Goal: Information Seeking & Learning: Find specific fact

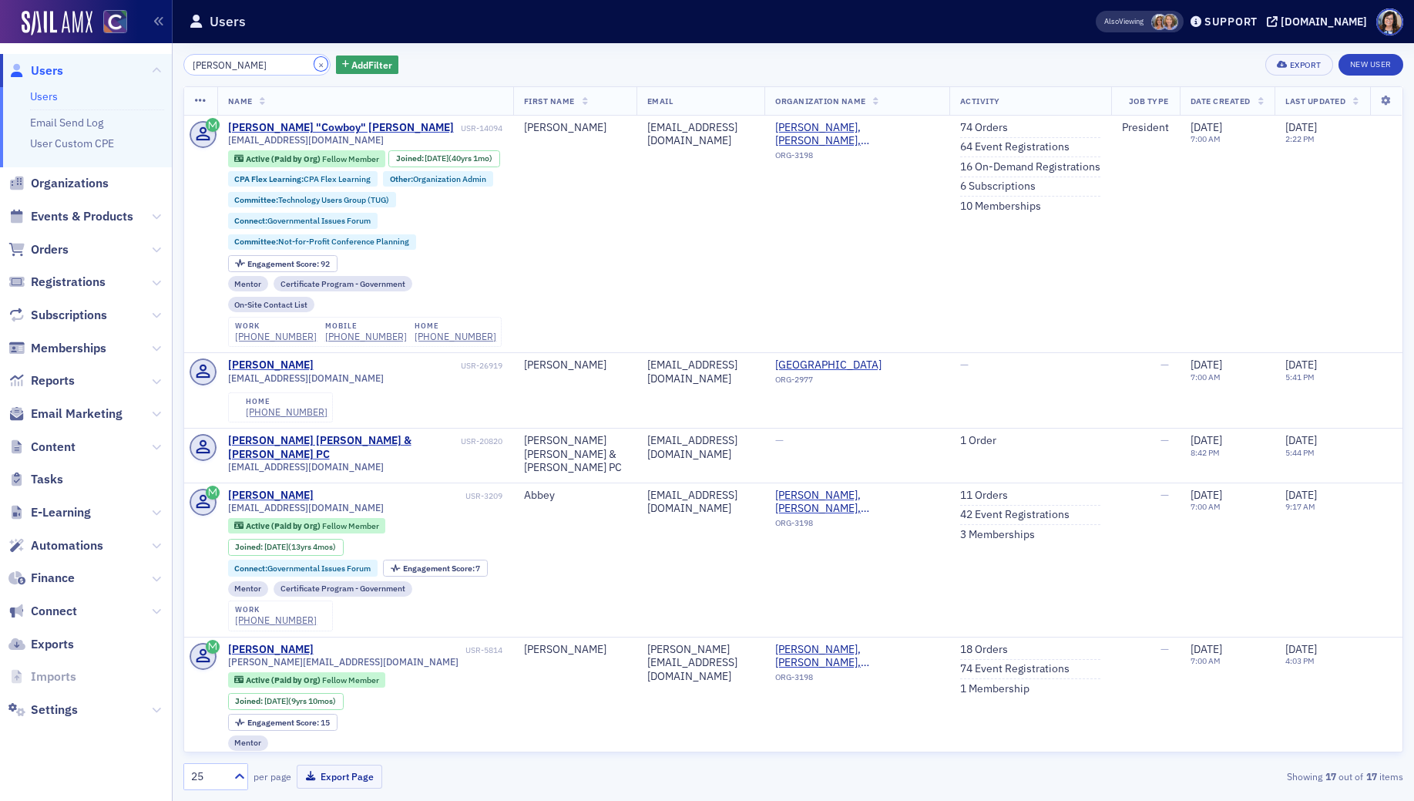
drag, startPoint x: 302, startPoint y: 67, endPoint x: 272, endPoint y: 68, distance: 30.1
click at [314, 67] on button "×" at bounding box center [321, 64] width 14 height 14
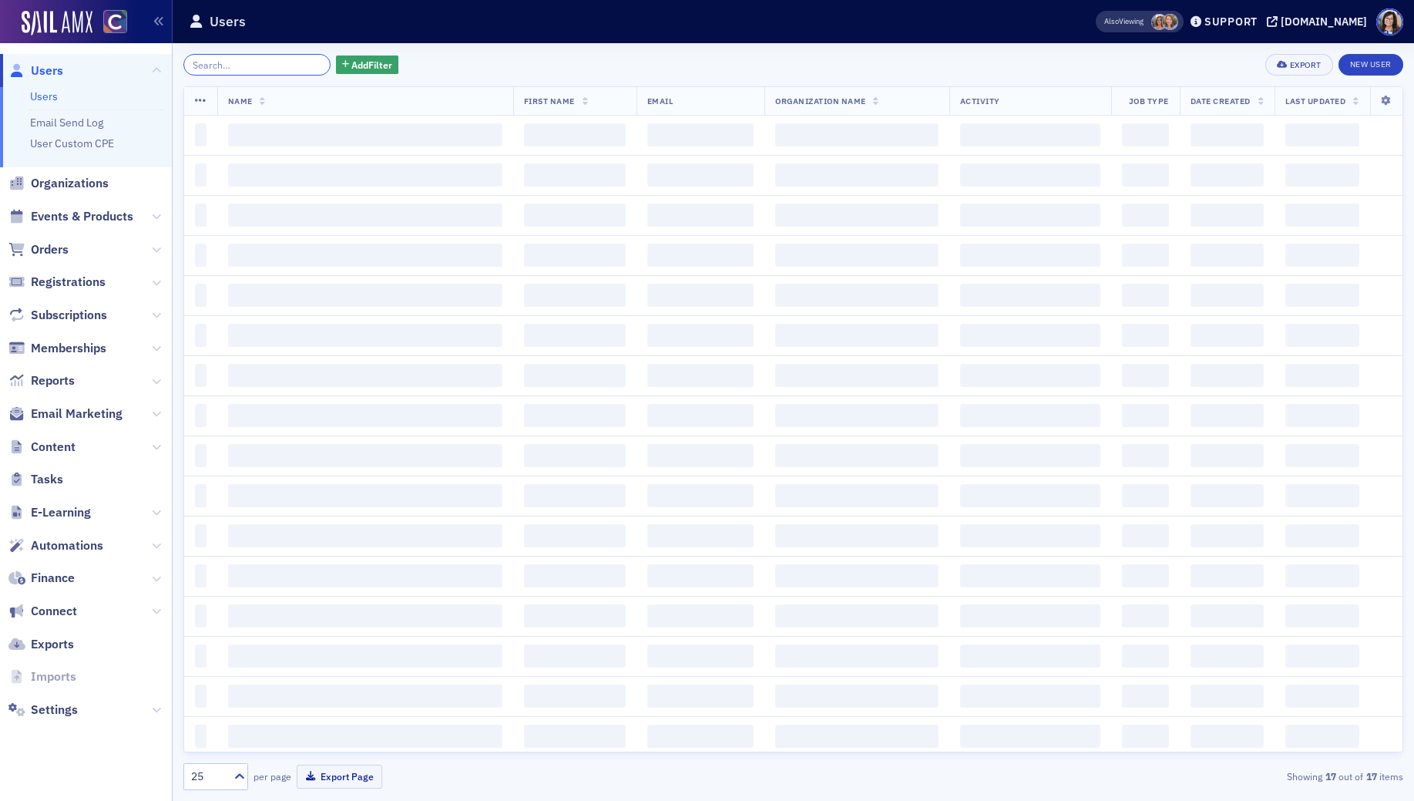
click at [272, 68] on input "search" at bounding box center [256, 65] width 147 height 22
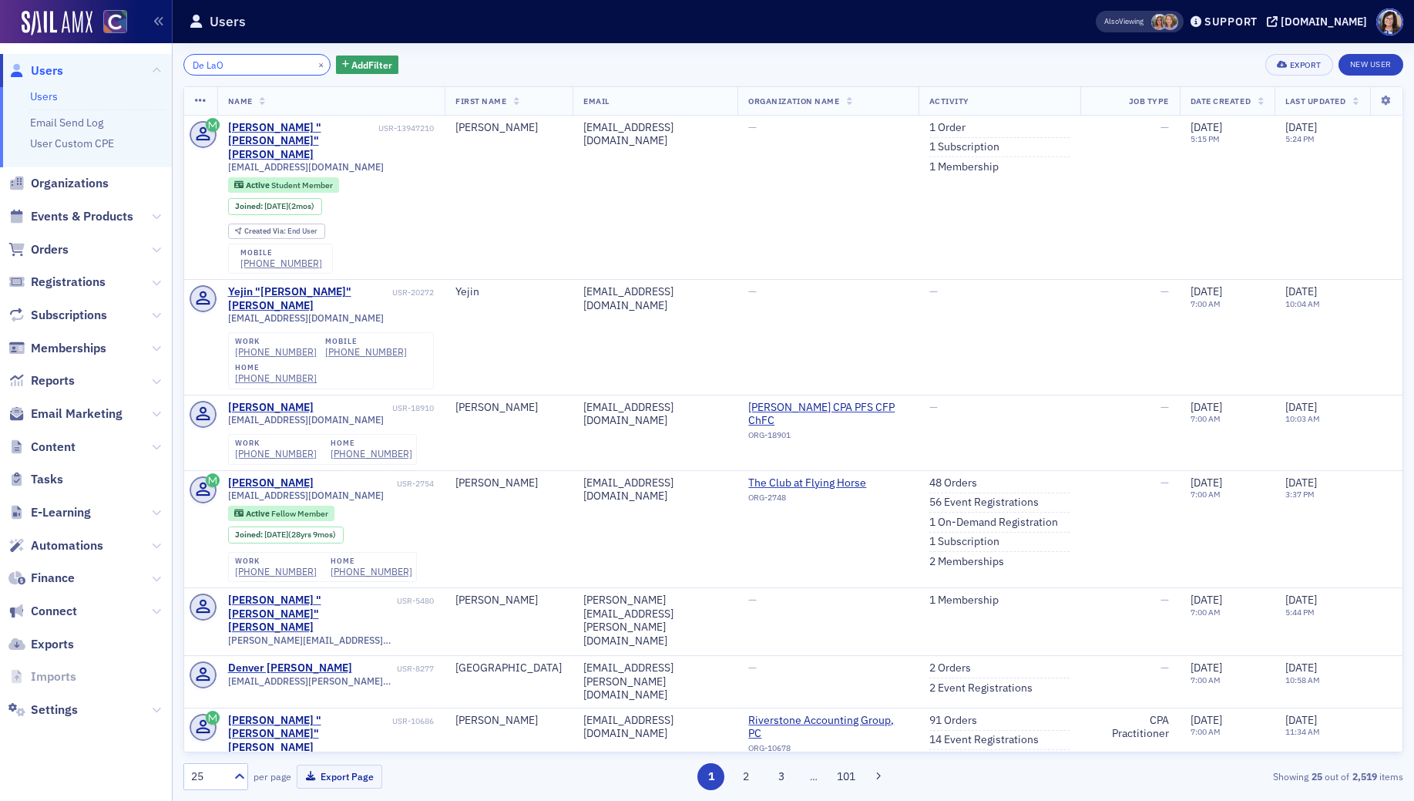
type input "De LaO"
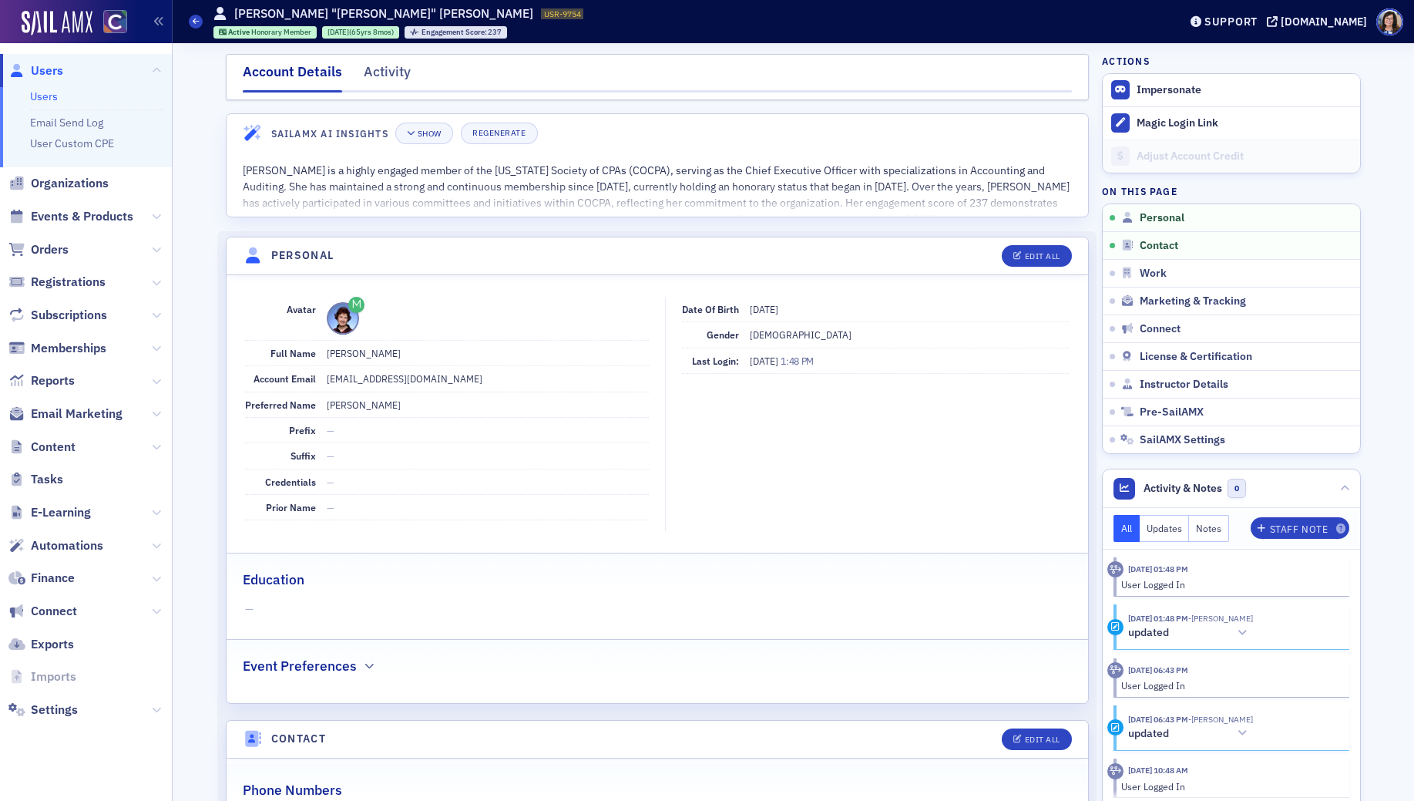
click at [52, 69] on span "Users" at bounding box center [47, 70] width 32 height 17
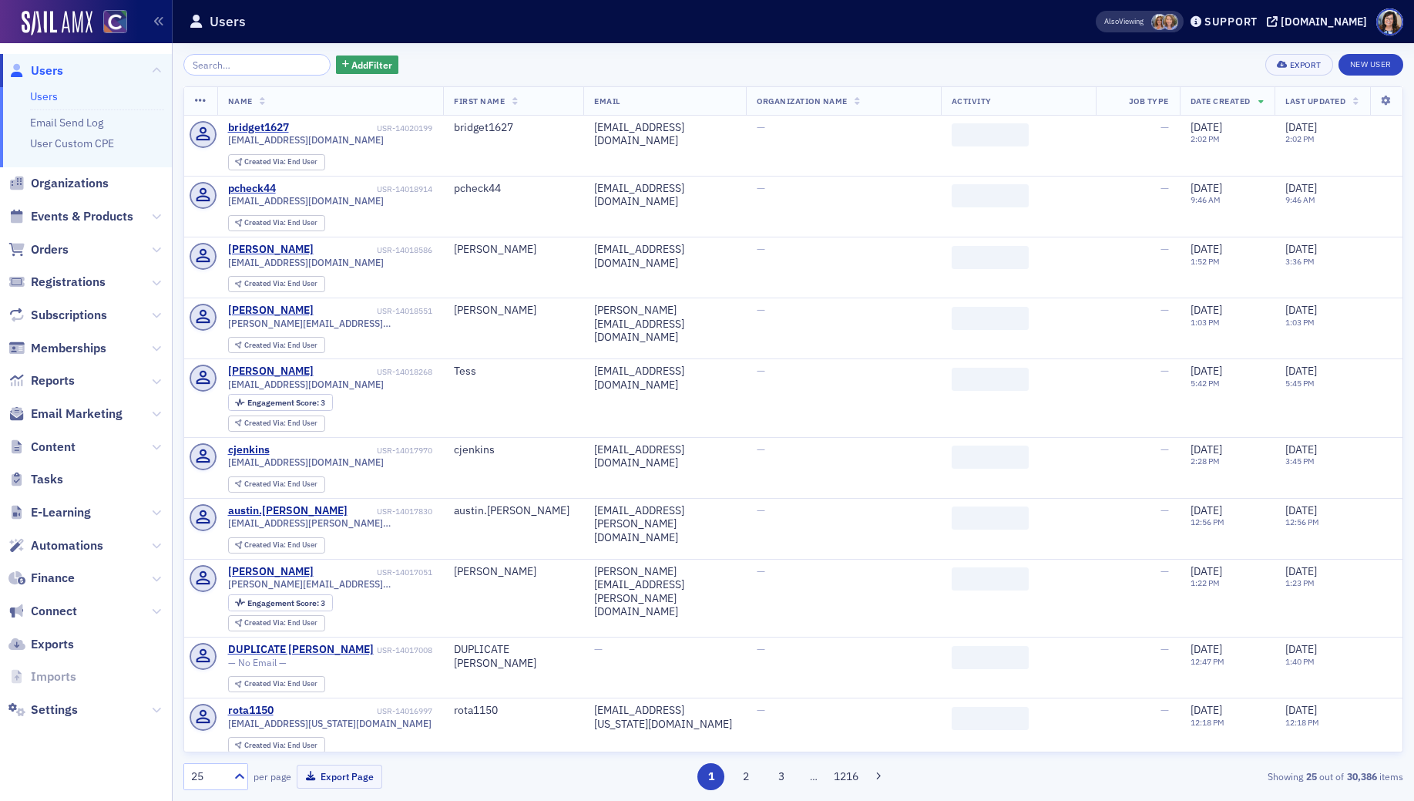
click at [269, 64] on input "search" at bounding box center [256, 65] width 147 height 22
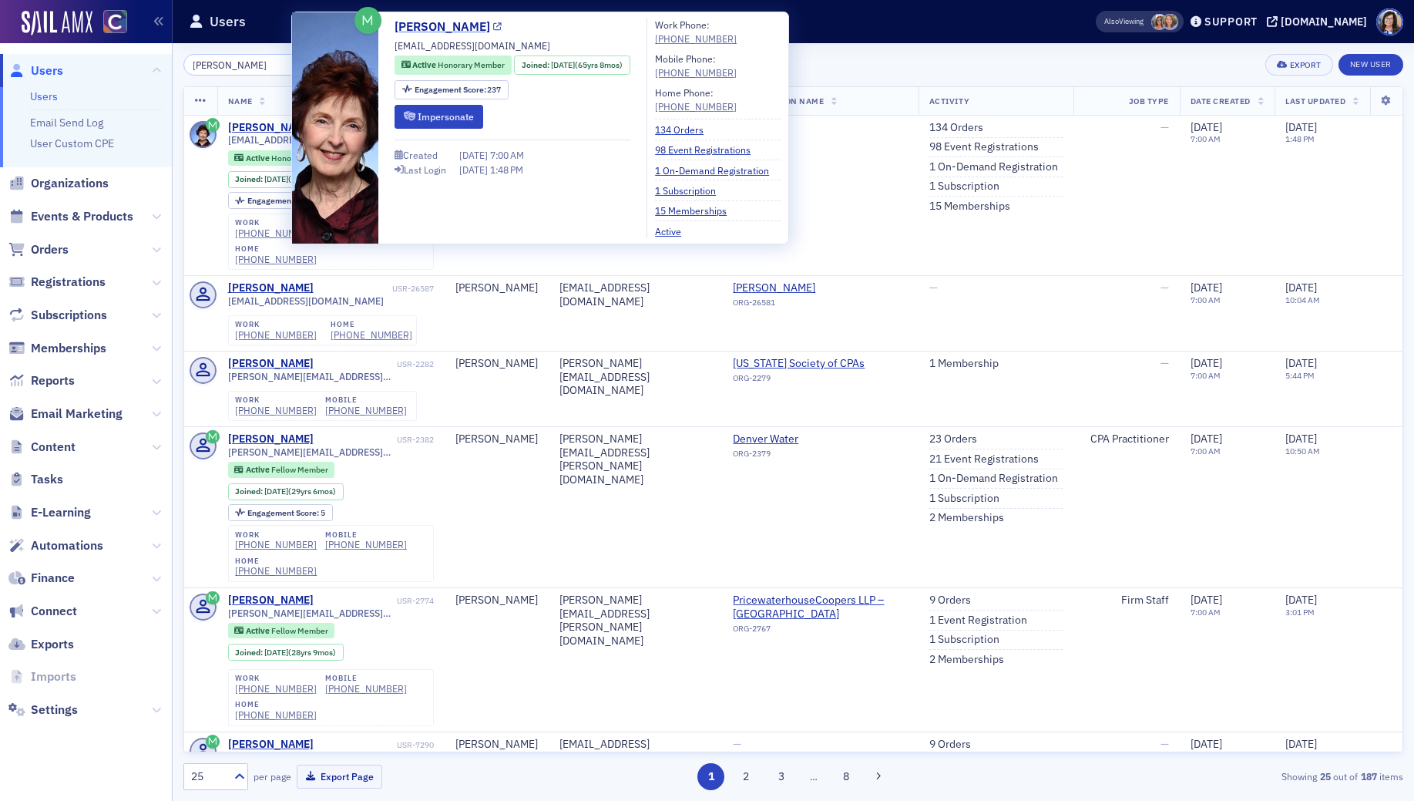
click at [493, 25] on icon at bounding box center [497, 27] width 8 height 8
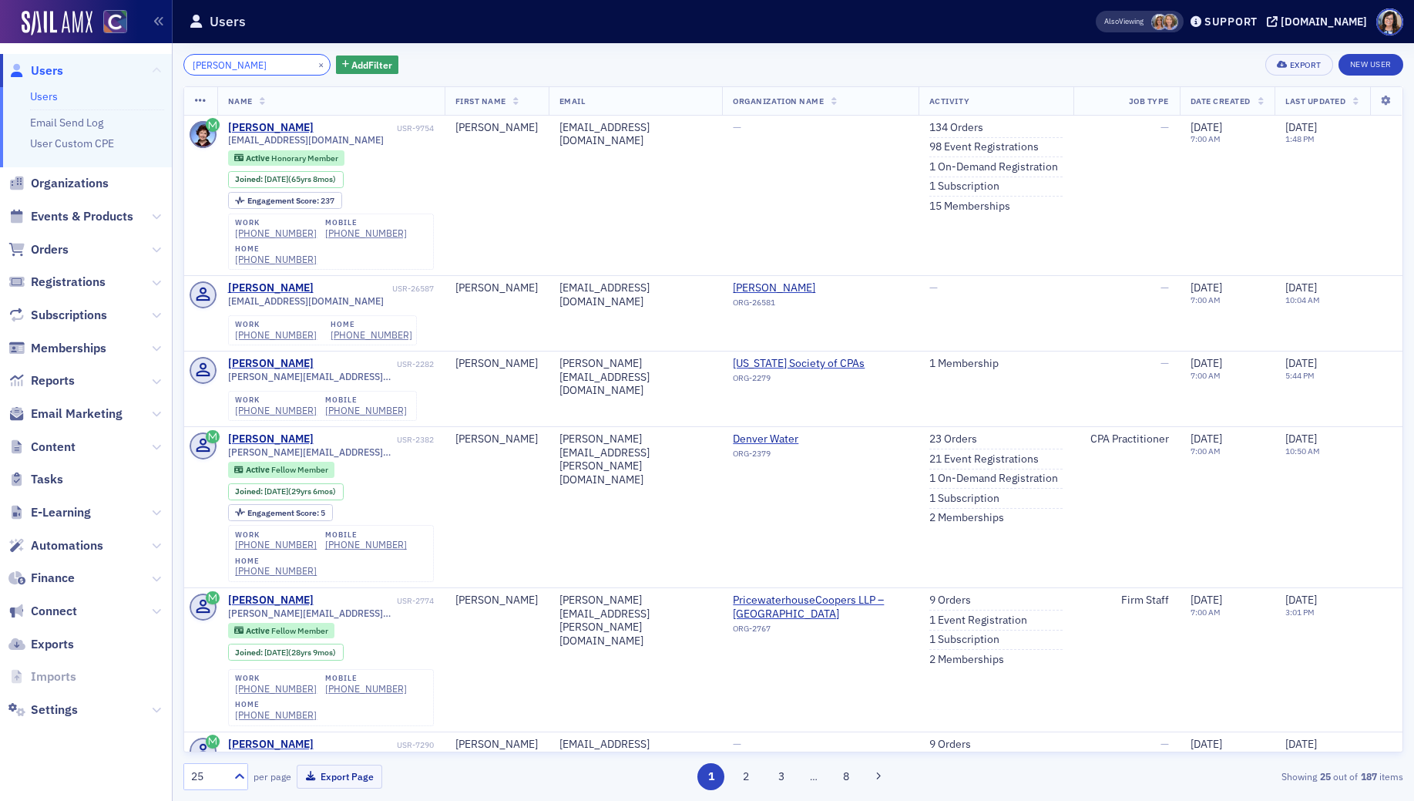
drag, startPoint x: 256, startPoint y: 66, endPoint x: 153, endPoint y: 65, distance: 102.5
click at [153, 65] on div "Users Users Email Send Log User Custom CPE Organizations Events & Products Orde…" at bounding box center [707, 400] width 1414 height 801
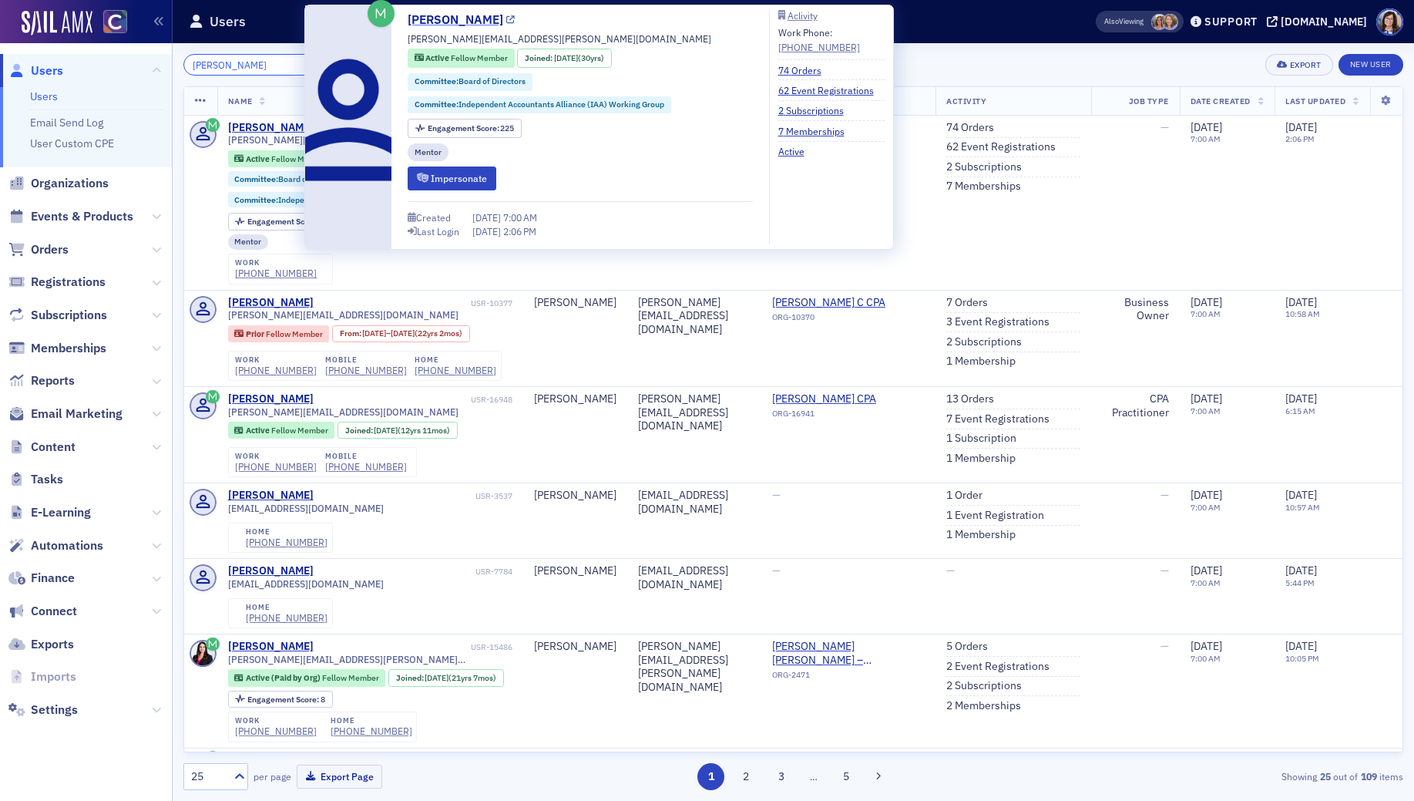
type input "angela roberts"
click at [506, 18] on icon at bounding box center [510, 20] width 8 height 8
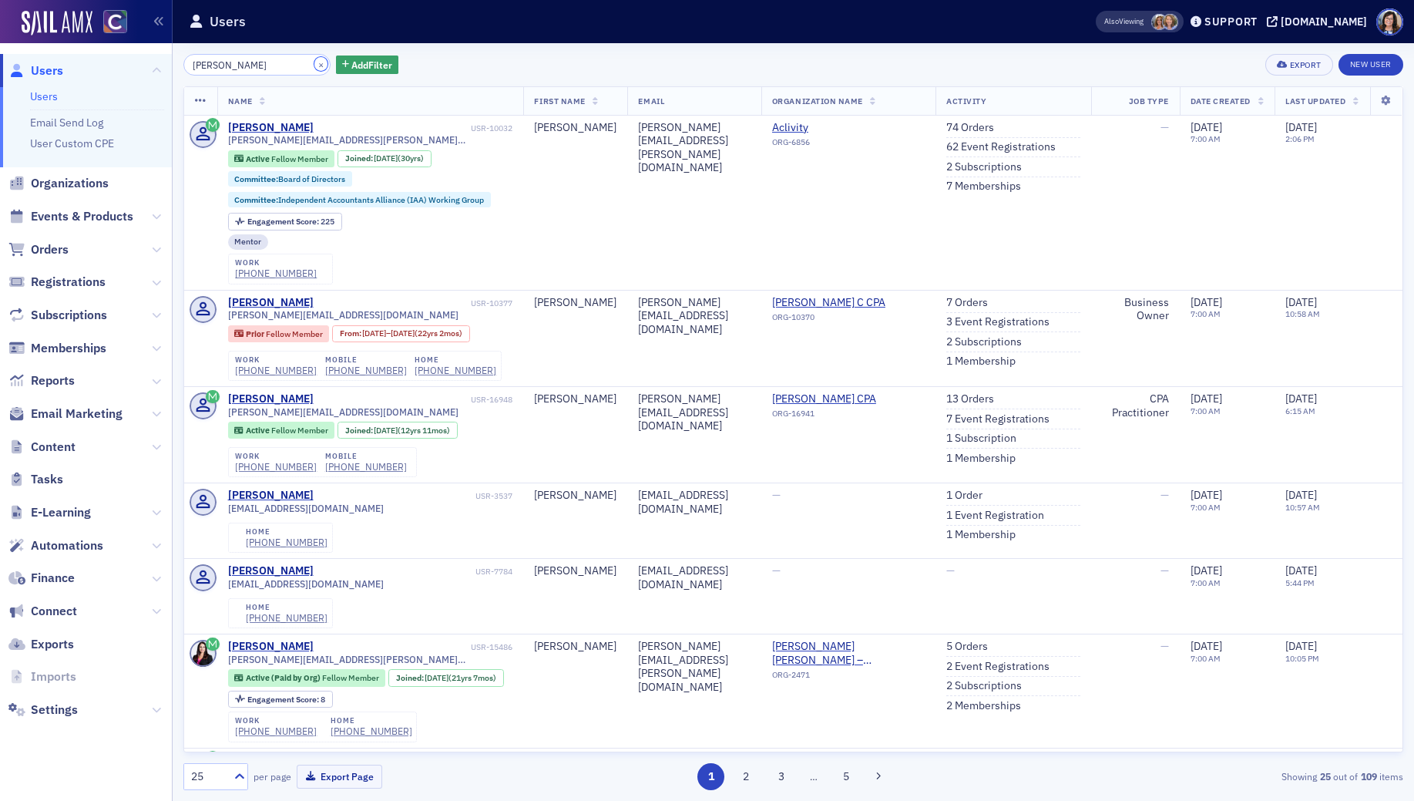
drag, startPoint x: 299, startPoint y: 65, endPoint x: 280, endPoint y: 66, distance: 18.5
click at [314, 65] on button "×" at bounding box center [321, 64] width 14 height 14
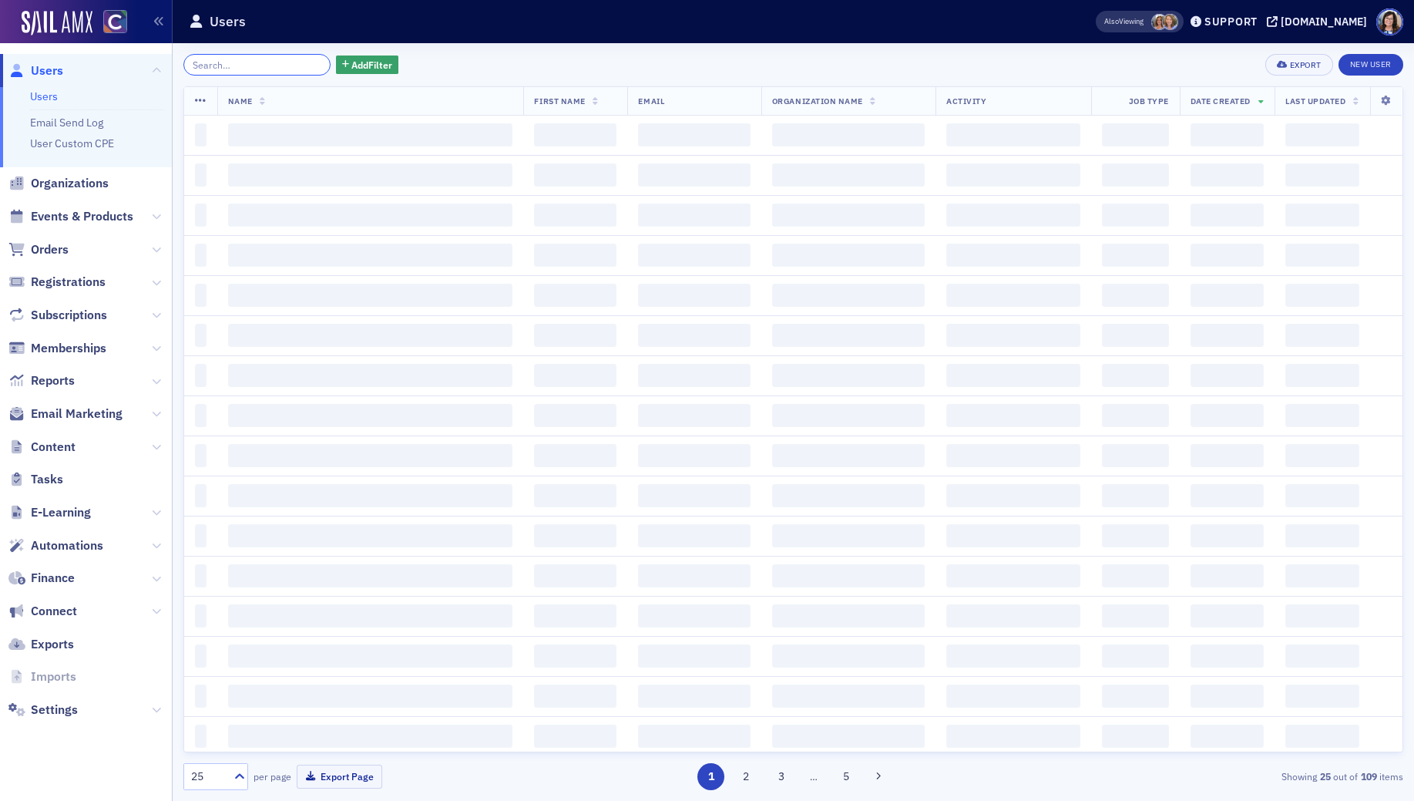
click at [280, 66] on input "search" at bounding box center [256, 65] width 147 height 22
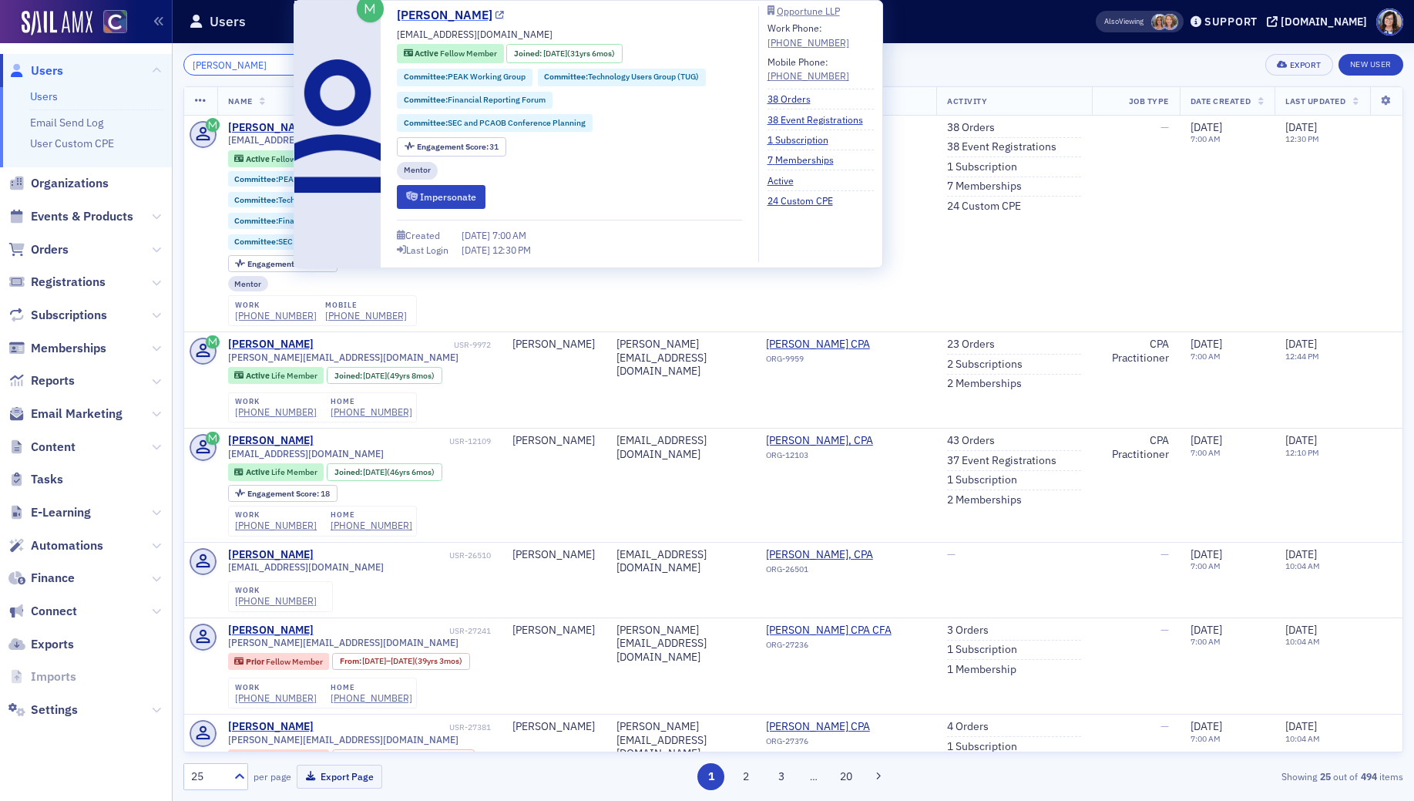
type input "David Loucks"
click at [495, 18] on icon at bounding box center [499, 16] width 8 height 8
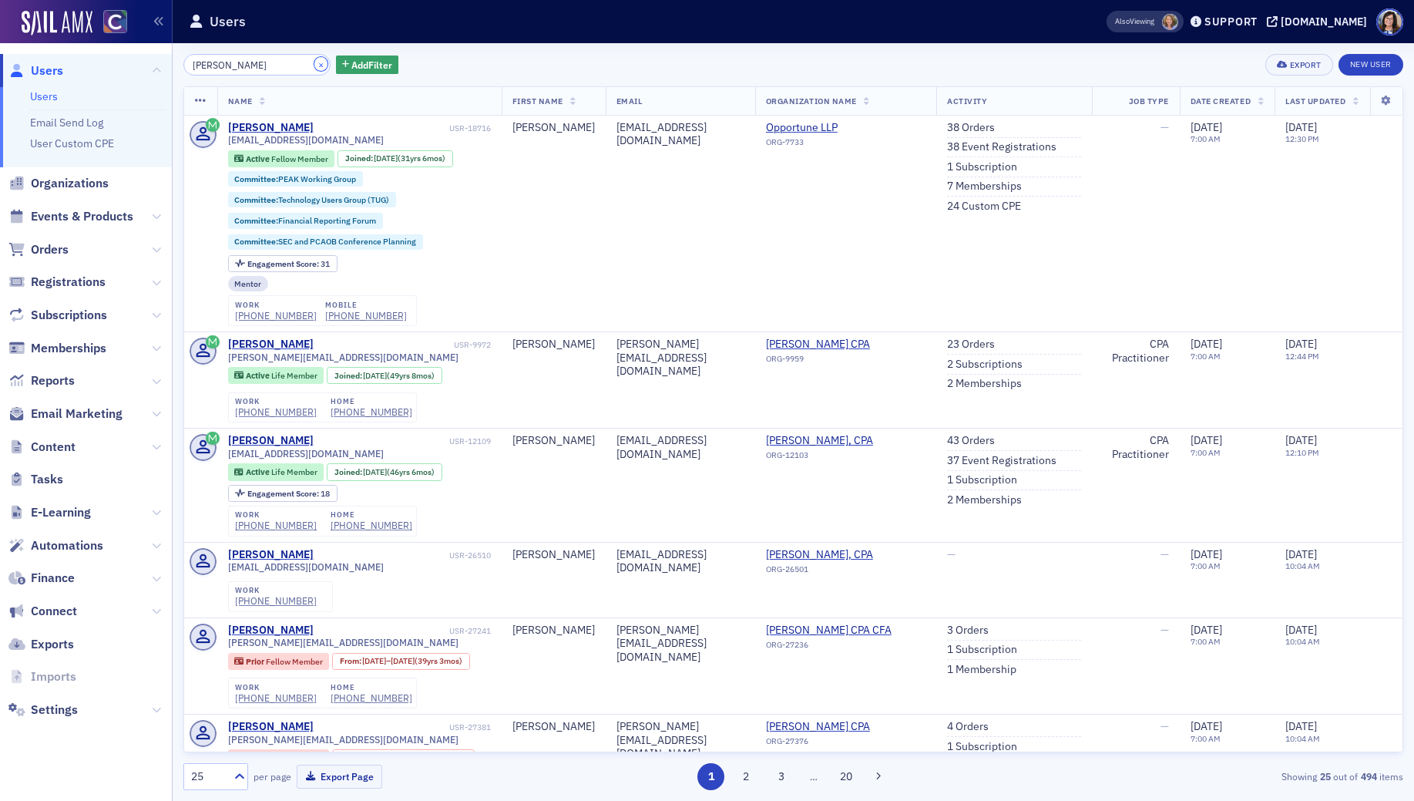
click at [314, 65] on button "×" at bounding box center [321, 64] width 14 height 14
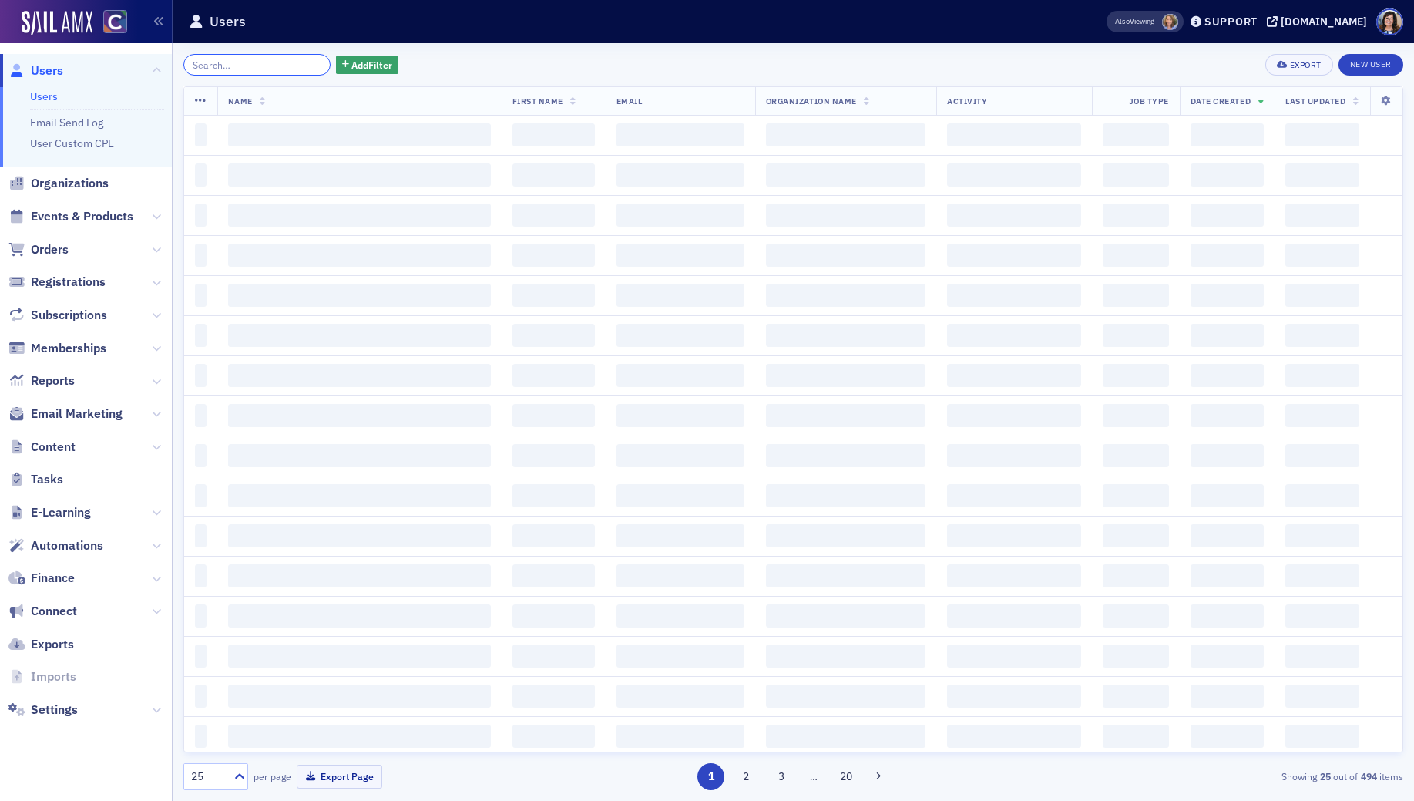
click at [272, 65] on input "search" at bounding box center [256, 65] width 147 height 22
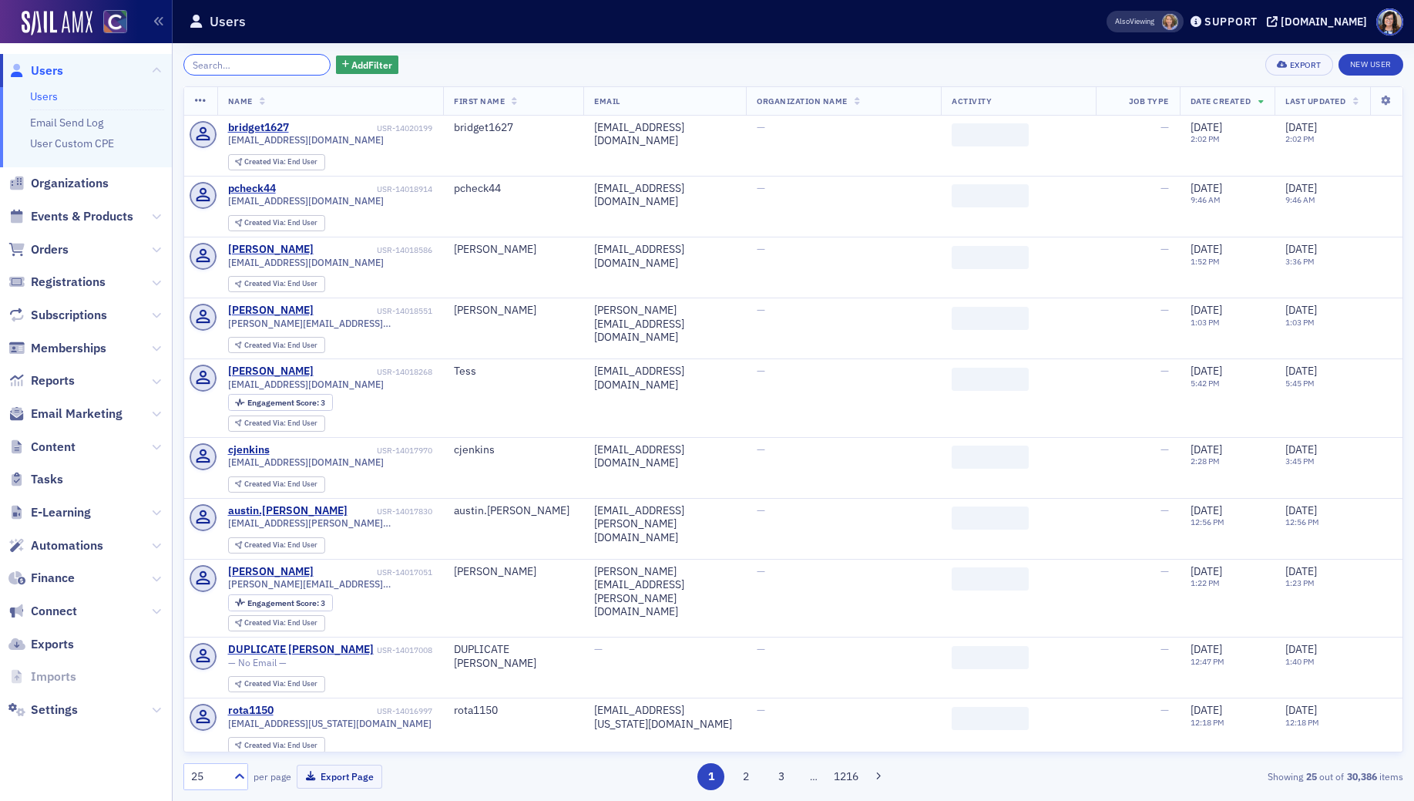
paste input "[PERSON_NAME]"
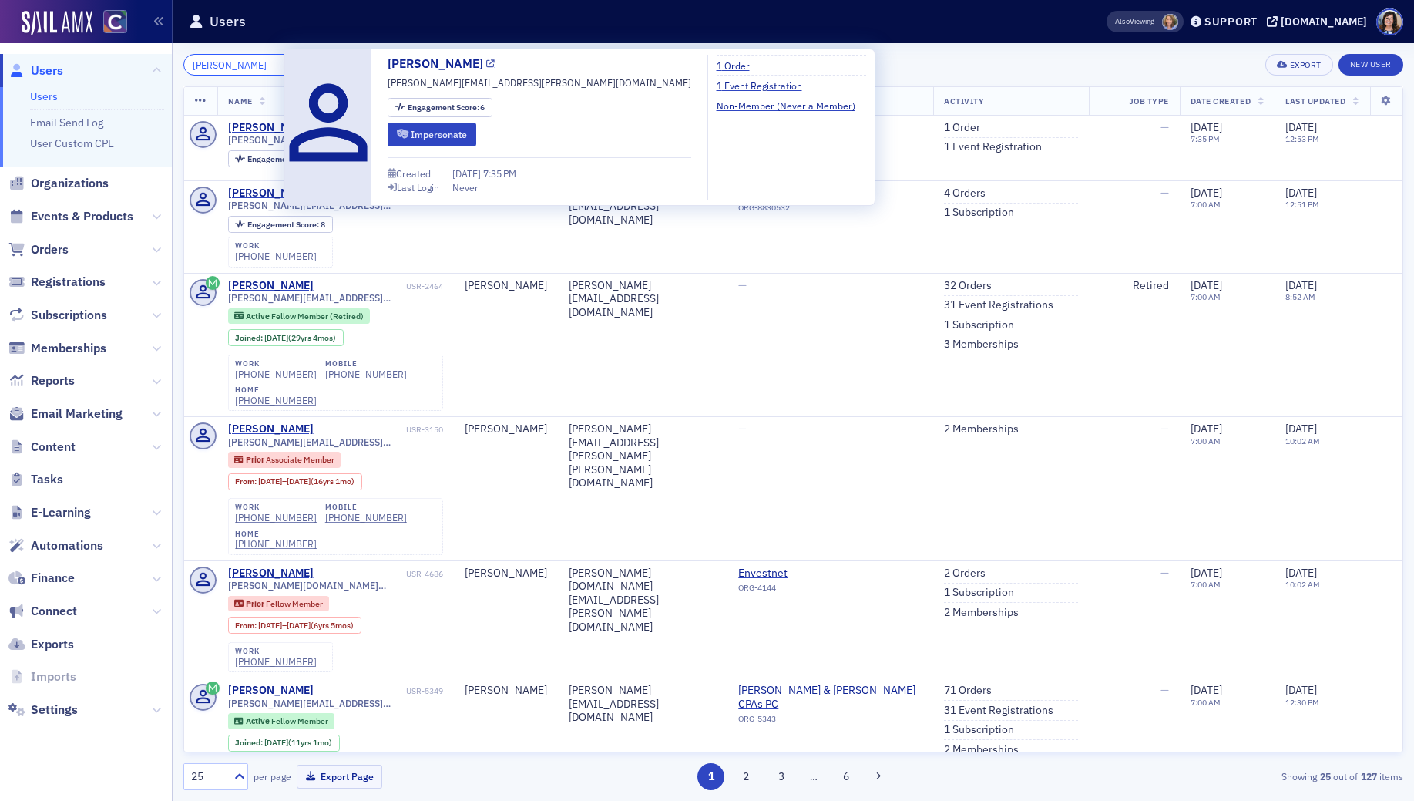
type input "[PERSON_NAME]"
click at [486, 64] on icon at bounding box center [490, 64] width 8 height 8
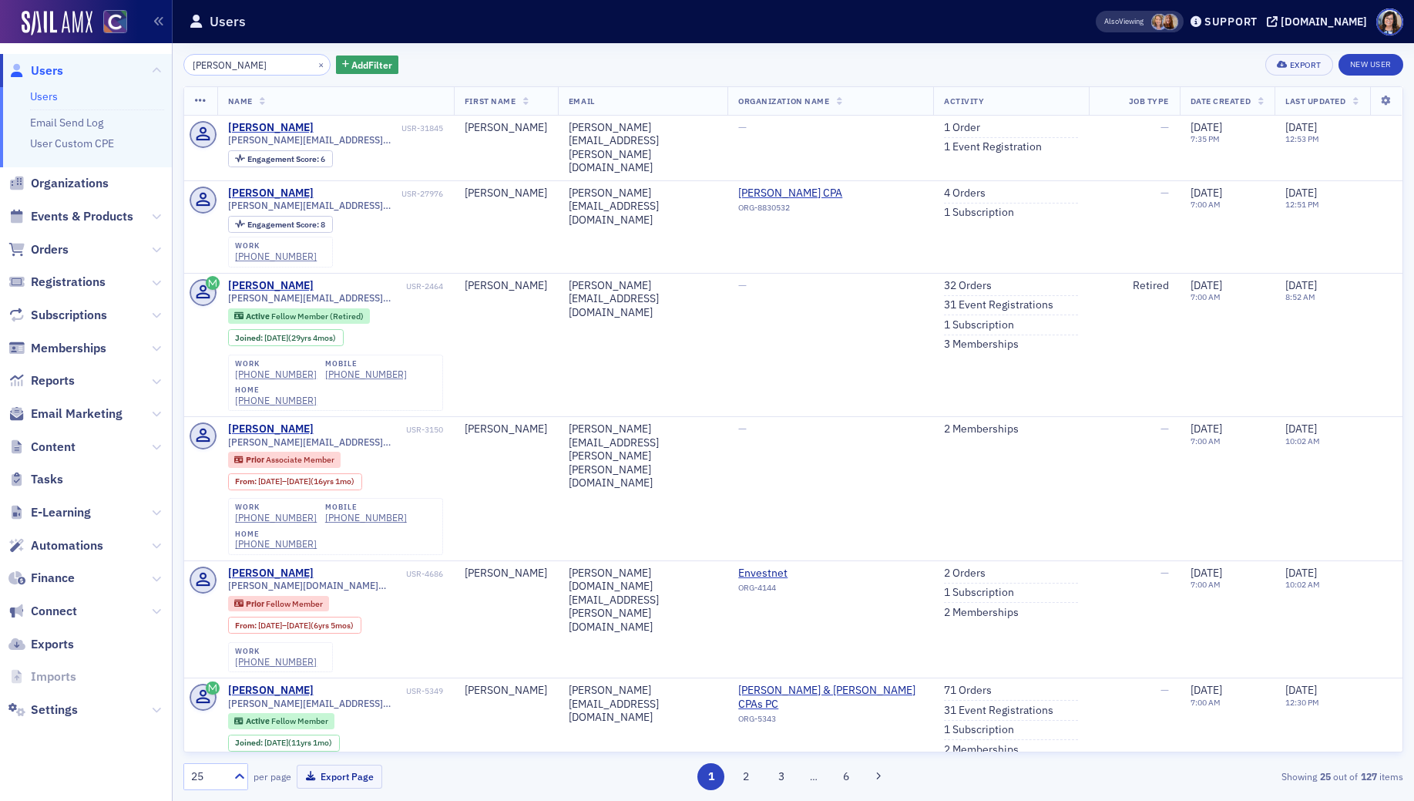
drag, startPoint x: 82, startPoint y: 181, endPoint x: 240, endPoint y: 101, distance: 176.4
click at [82, 181] on span "Organizations" at bounding box center [70, 183] width 78 height 17
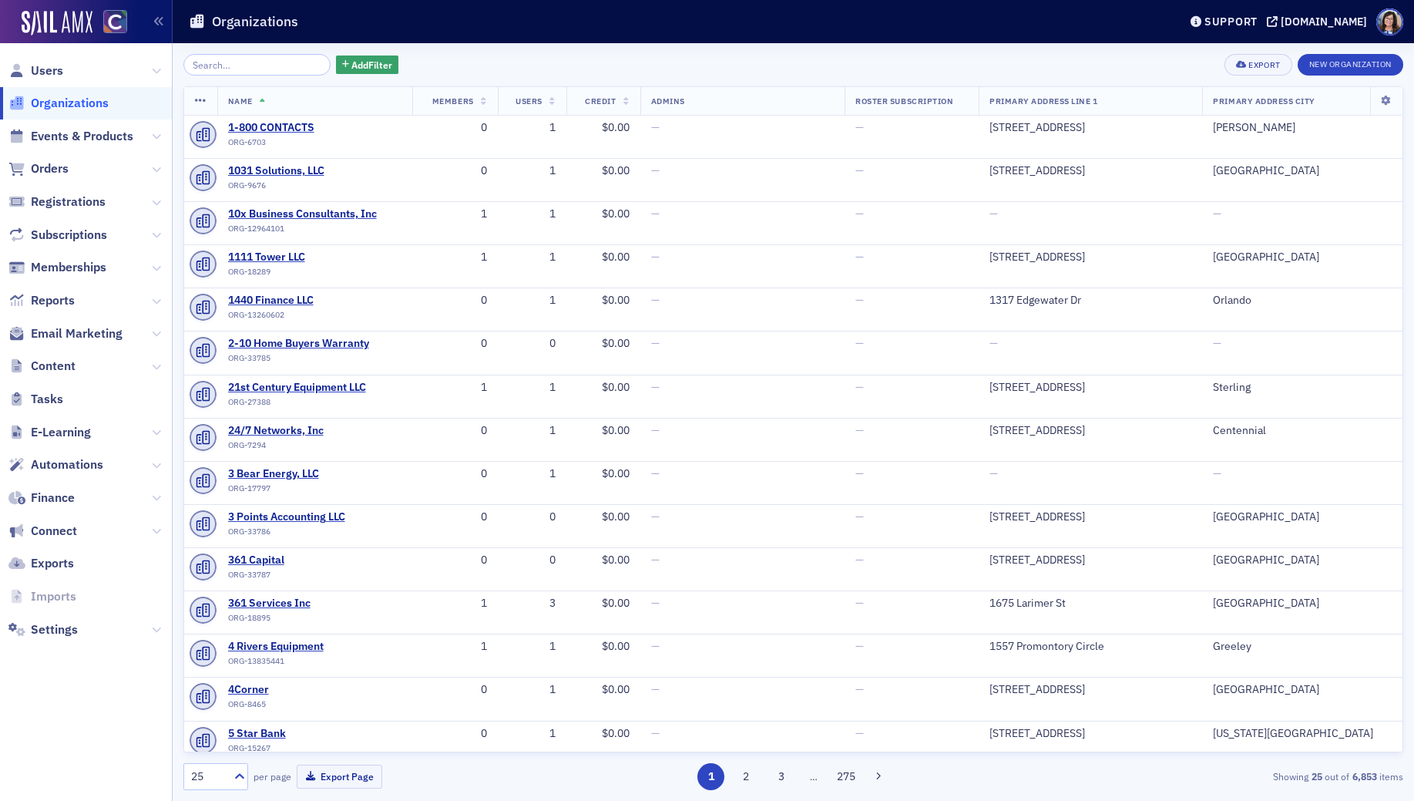
click at [245, 64] on input "search" at bounding box center [256, 65] width 147 height 22
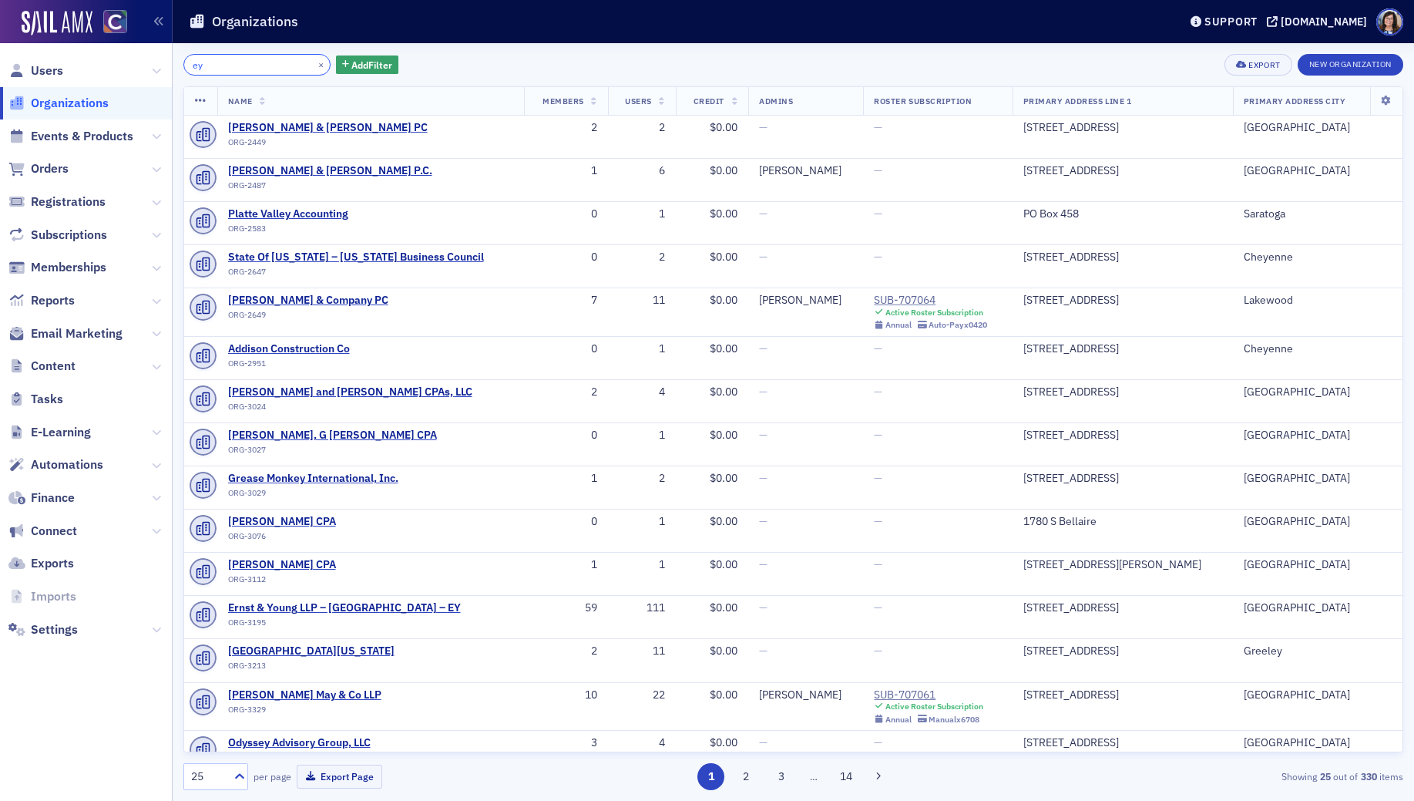
drag, startPoint x: 230, startPoint y: 66, endPoint x: 143, endPoint y: 62, distance: 86.4
click at [143, 62] on div "Users Organizations Events & Products Orders Registrations Subscriptions Member…" at bounding box center [707, 400] width 1414 height 801
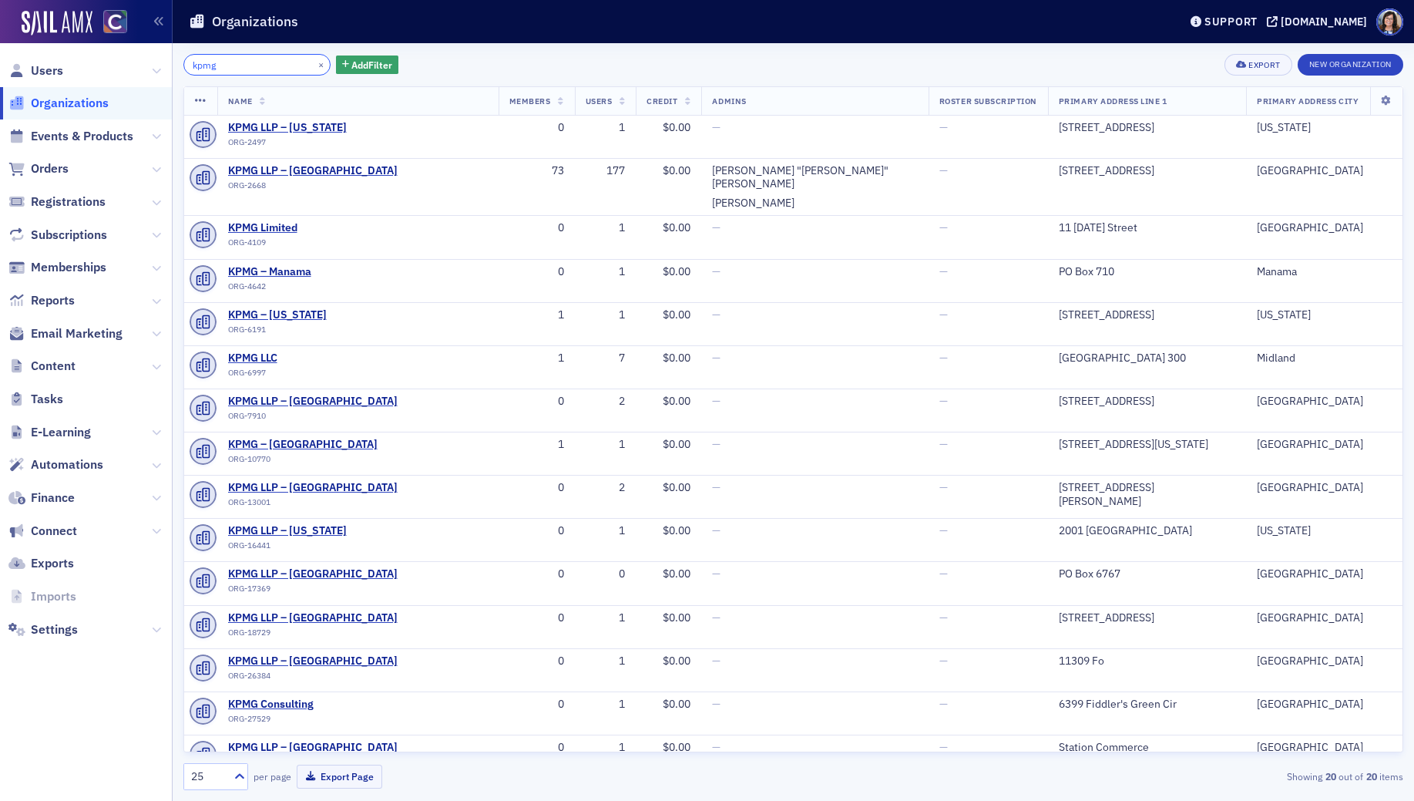
drag, startPoint x: 238, startPoint y: 59, endPoint x: 131, endPoint y: 60, distance: 107.1
click at [131, 60] on div "Users Organizations Events & Products Orders Registrations Subscriptions Member…" at bounding box center [707, 400] width 1414 height 801
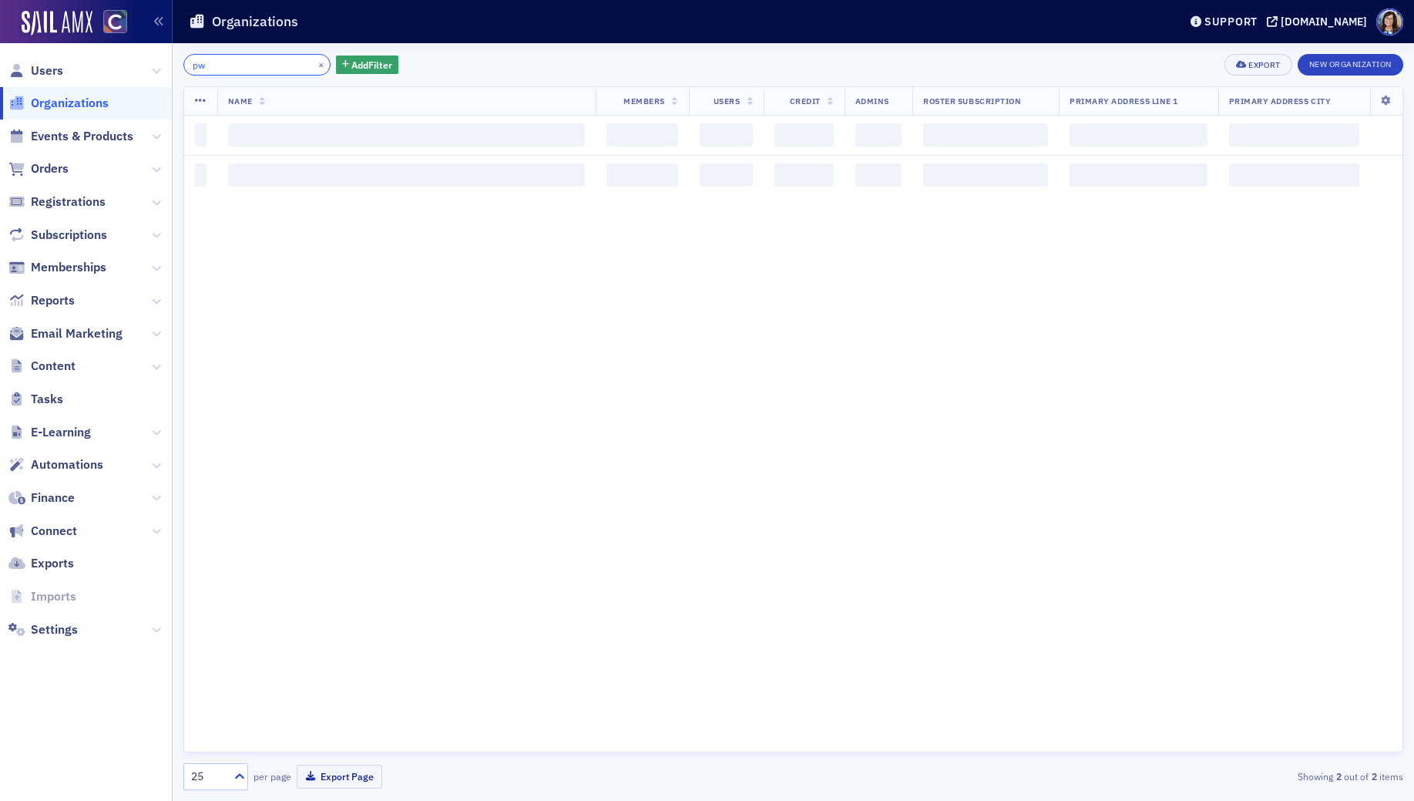
type input "p"
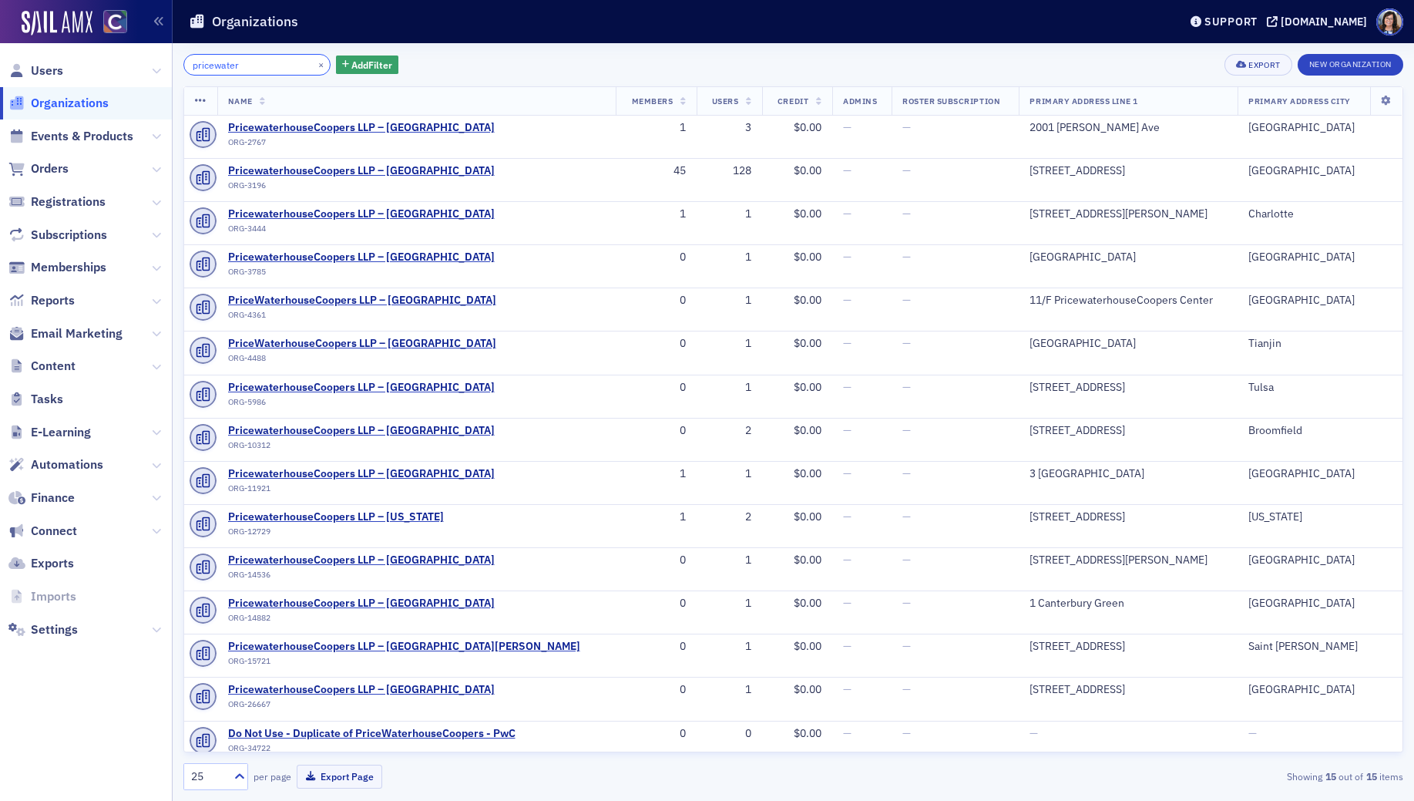
type input "pricewater"
